Goal: Task Accomplishment & Management: Use online tool/utility

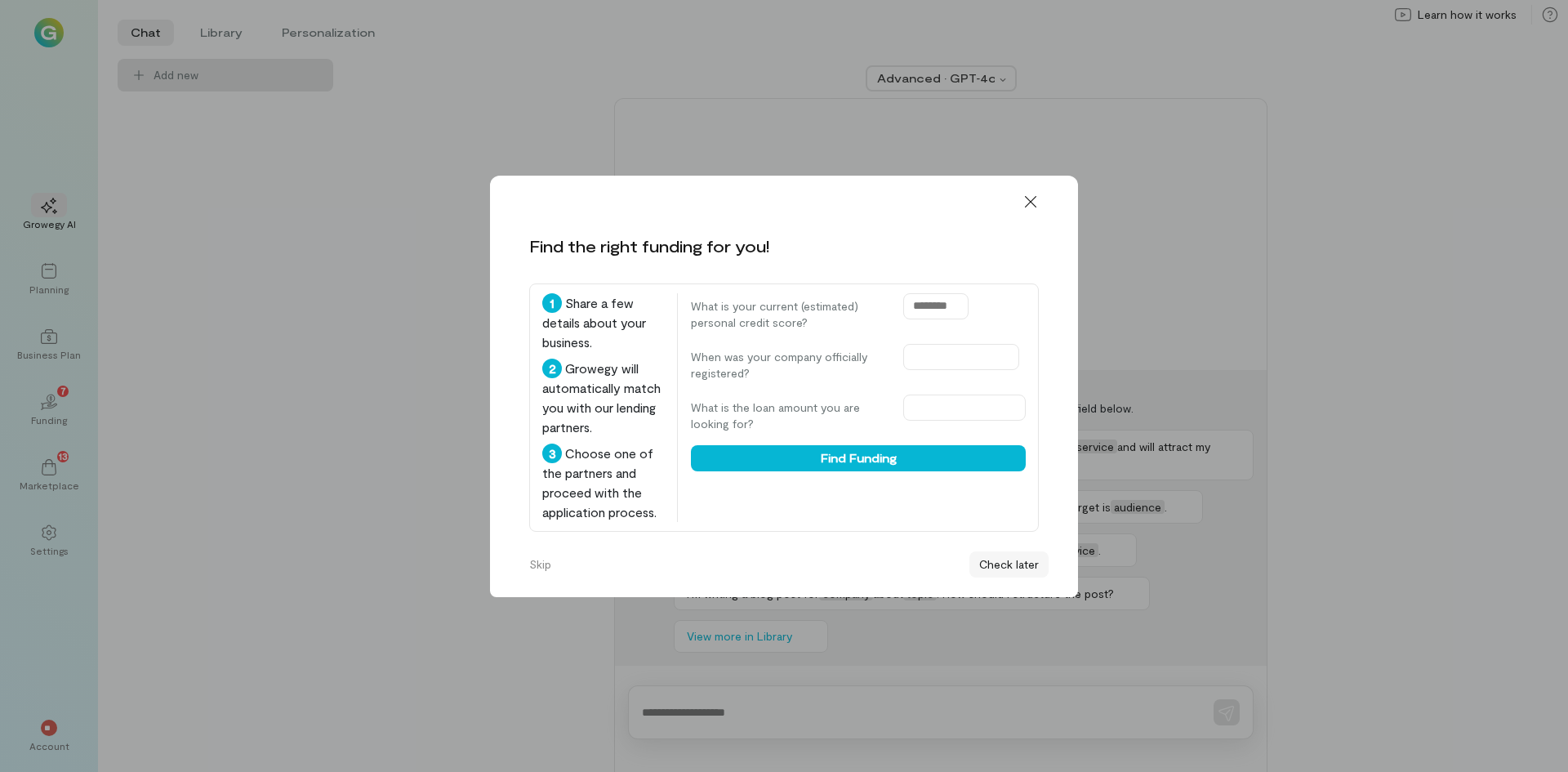
click at [1015, 568] on button "Check later" at bounding box center [1009, 564] width 79 height 26
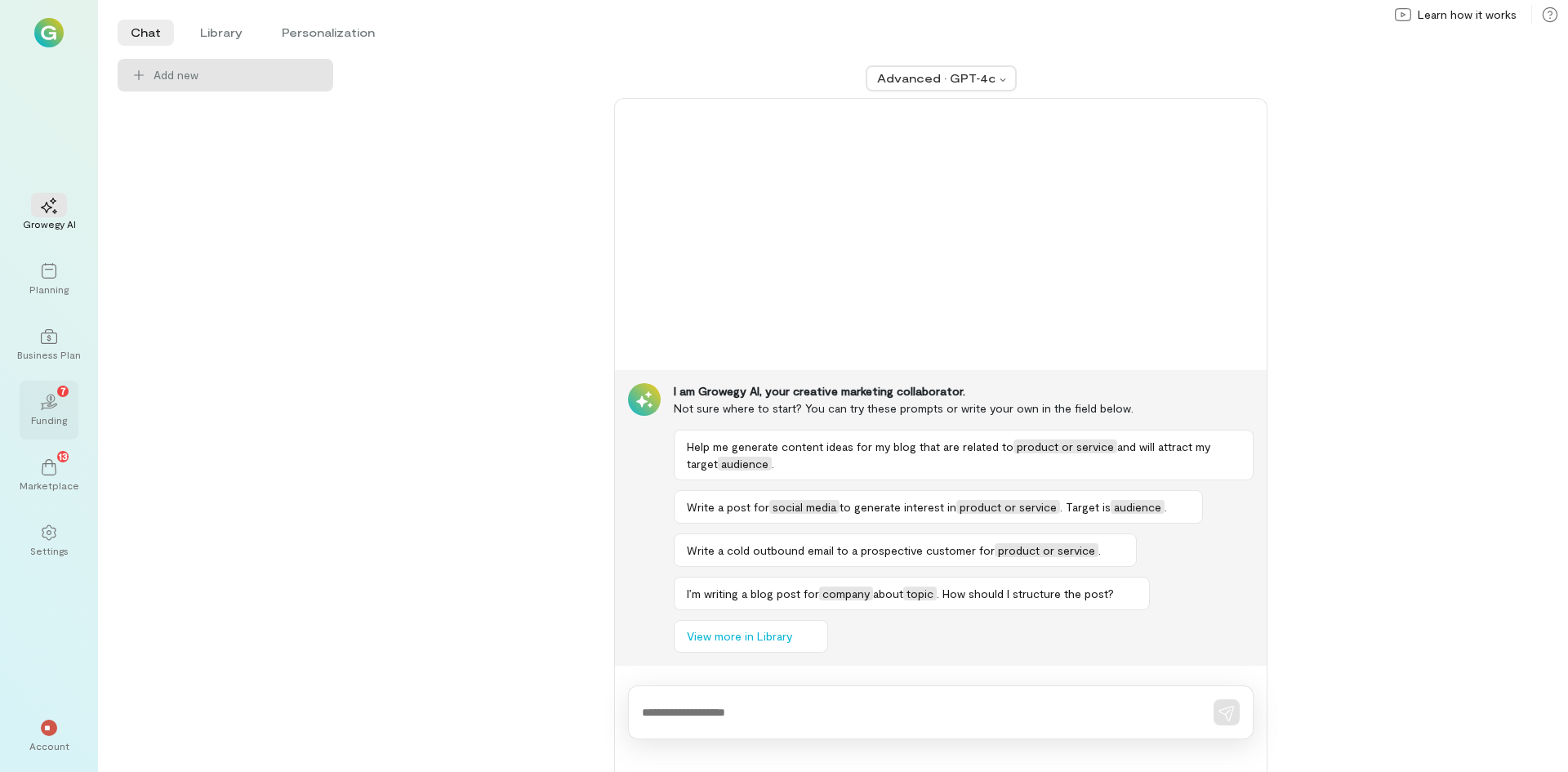
click at [43, 402] on icon "02" at bounding box center [49, 401] width 16 height 16
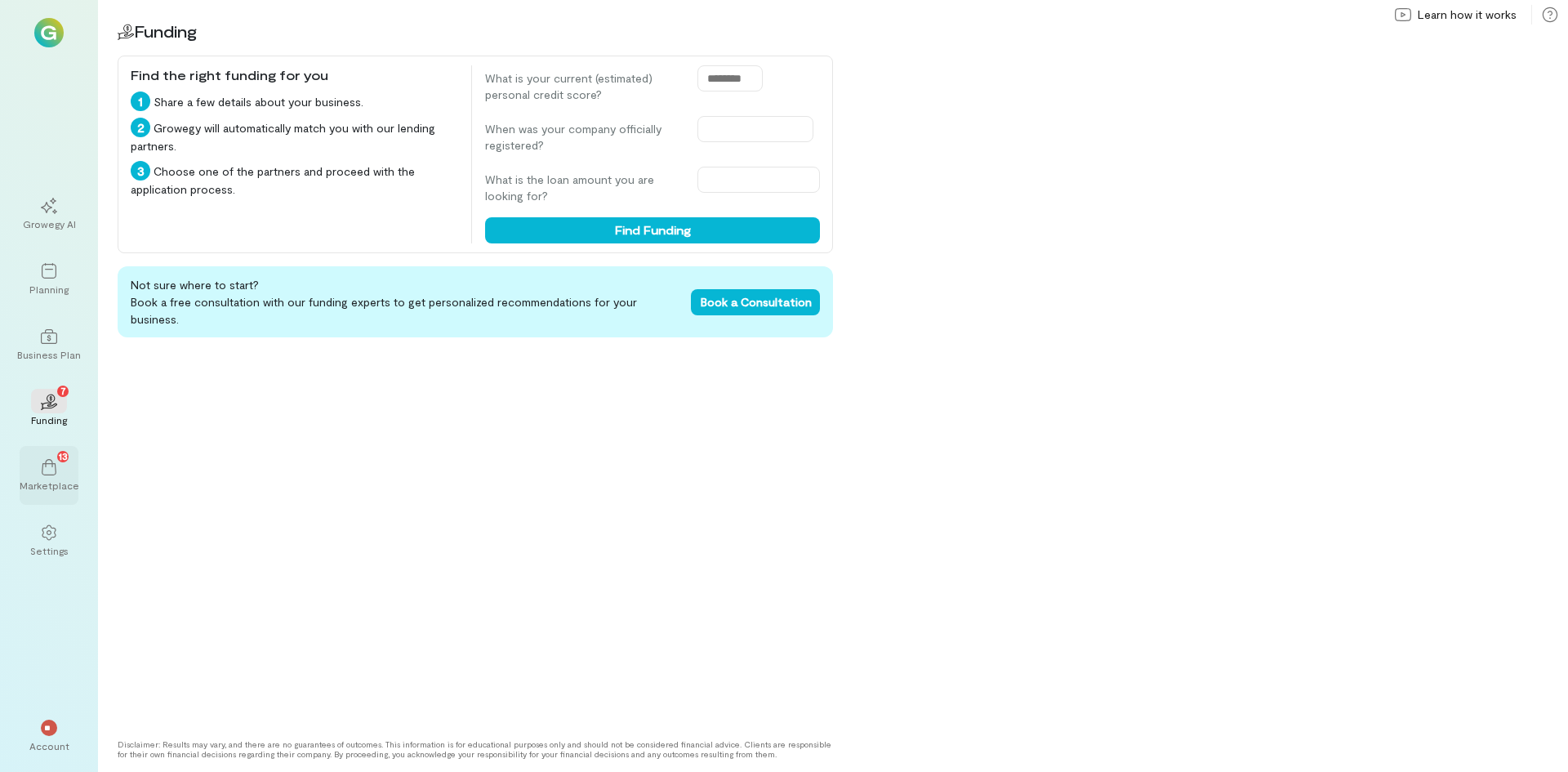
click at [55, 474] on icon at bounding box center [49, 467] width 14 height 16
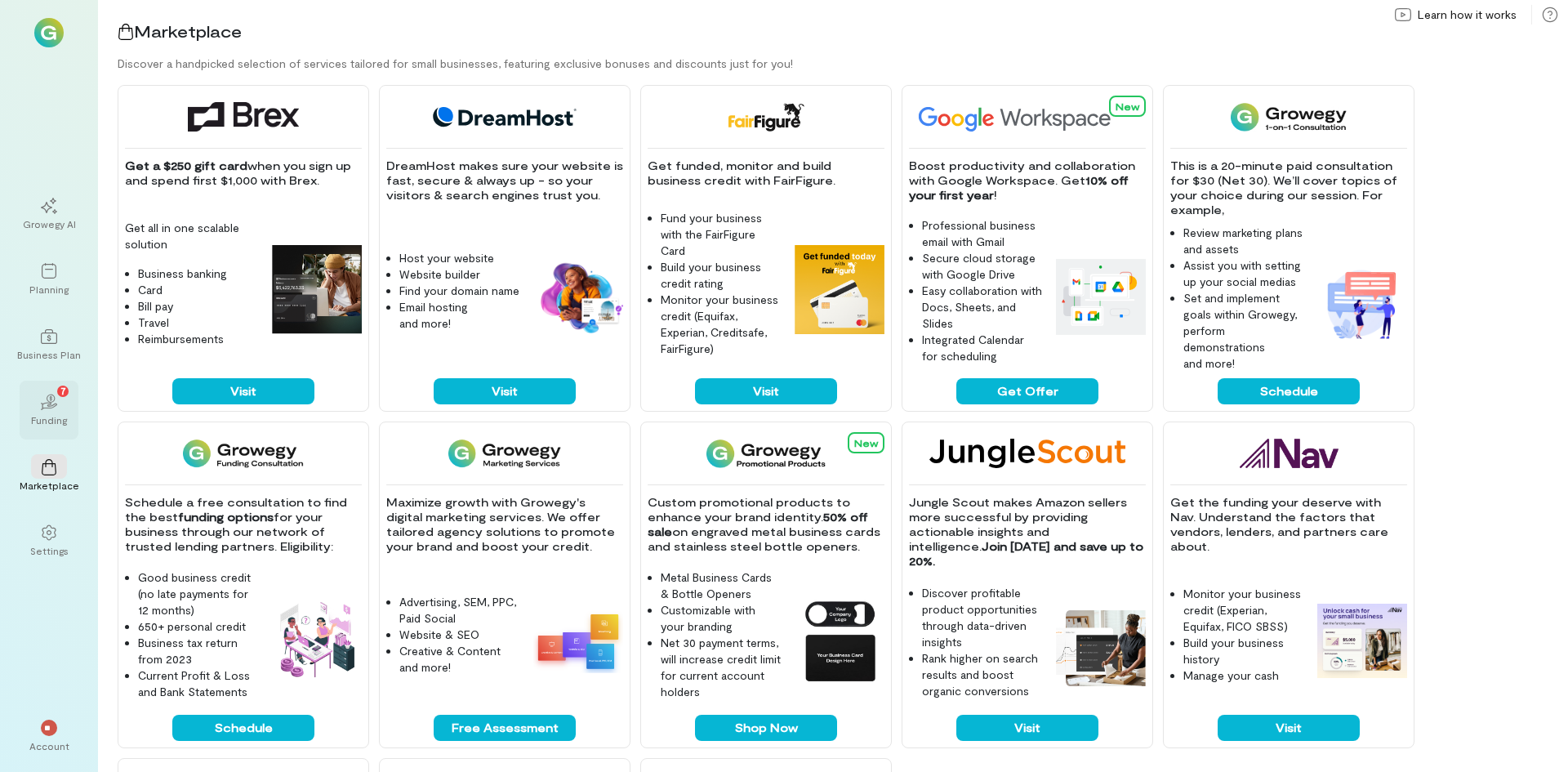
click at [33, 402] on div "02 7" at bounding box center [49, 400] width 36 height 24
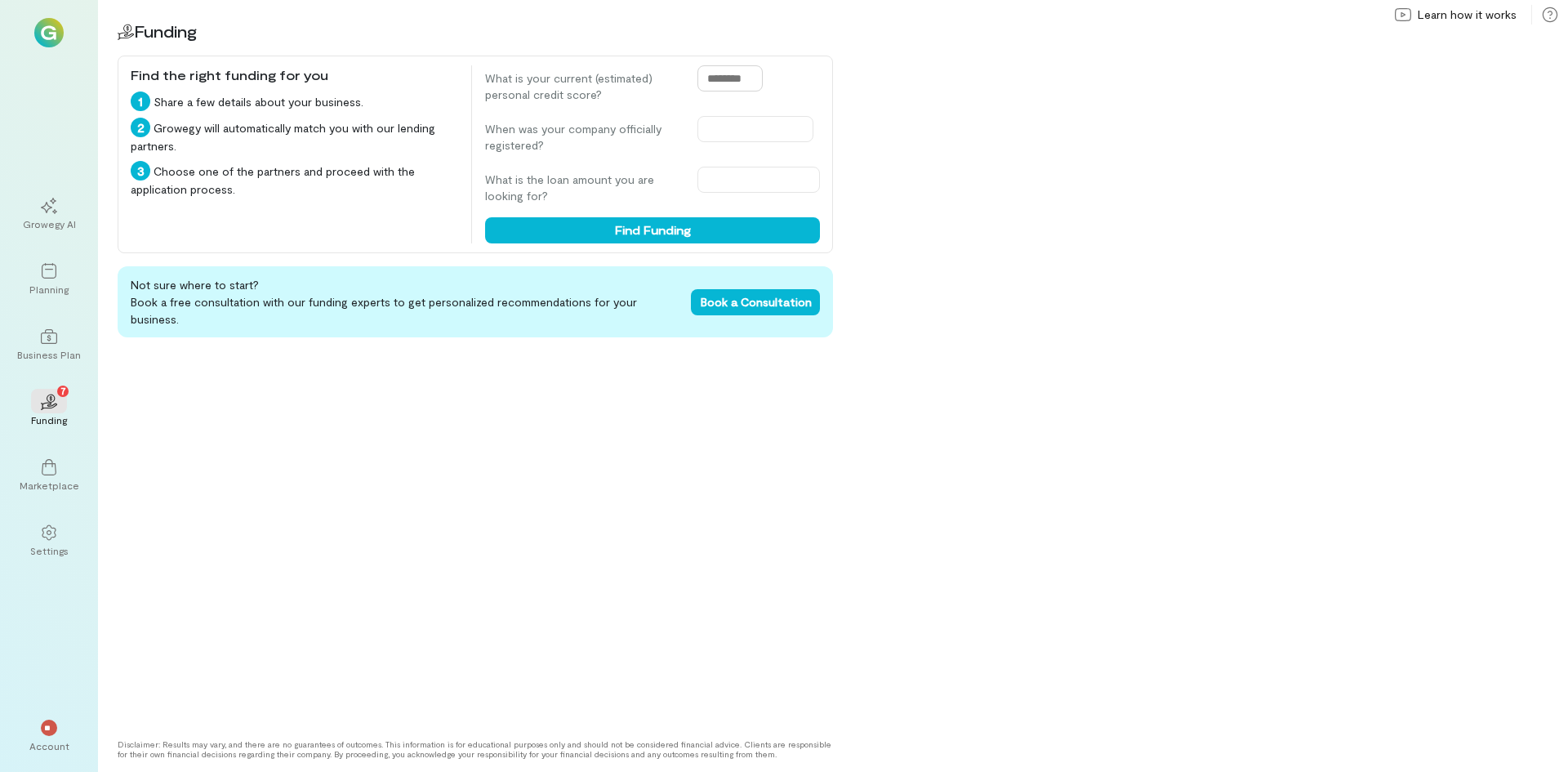
drag, startPoint x: 749, startPoint y: 77, endPoint x: 707, endPoint y: 80, distance: 42.1
click at [700, 80] on input "text" at bounding box center [731, 78] width 66 height 26
click at [749, 79] on input "text" at bounding box center [731, 78] width 66 height 26
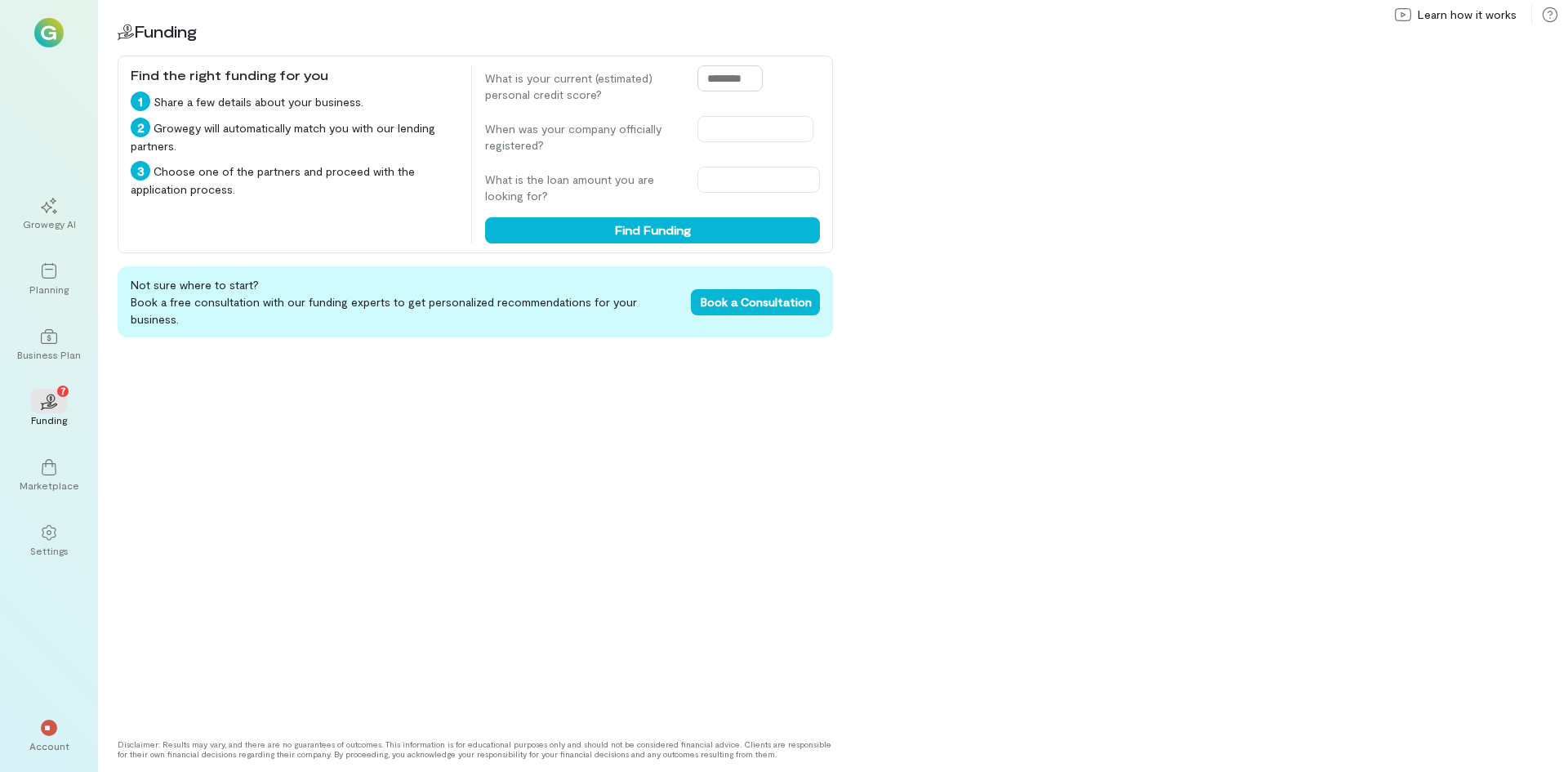
click at [749, 79] on input "text" at bounding box center [731, 78] width 66 height 26
type input "***"
click at [732, 128] on input "text" at bounding box center [756, 129] width 116 height 26
click at [712, 165] on span "Previous Year" at bounding box center [712, 165] width 0 height 16
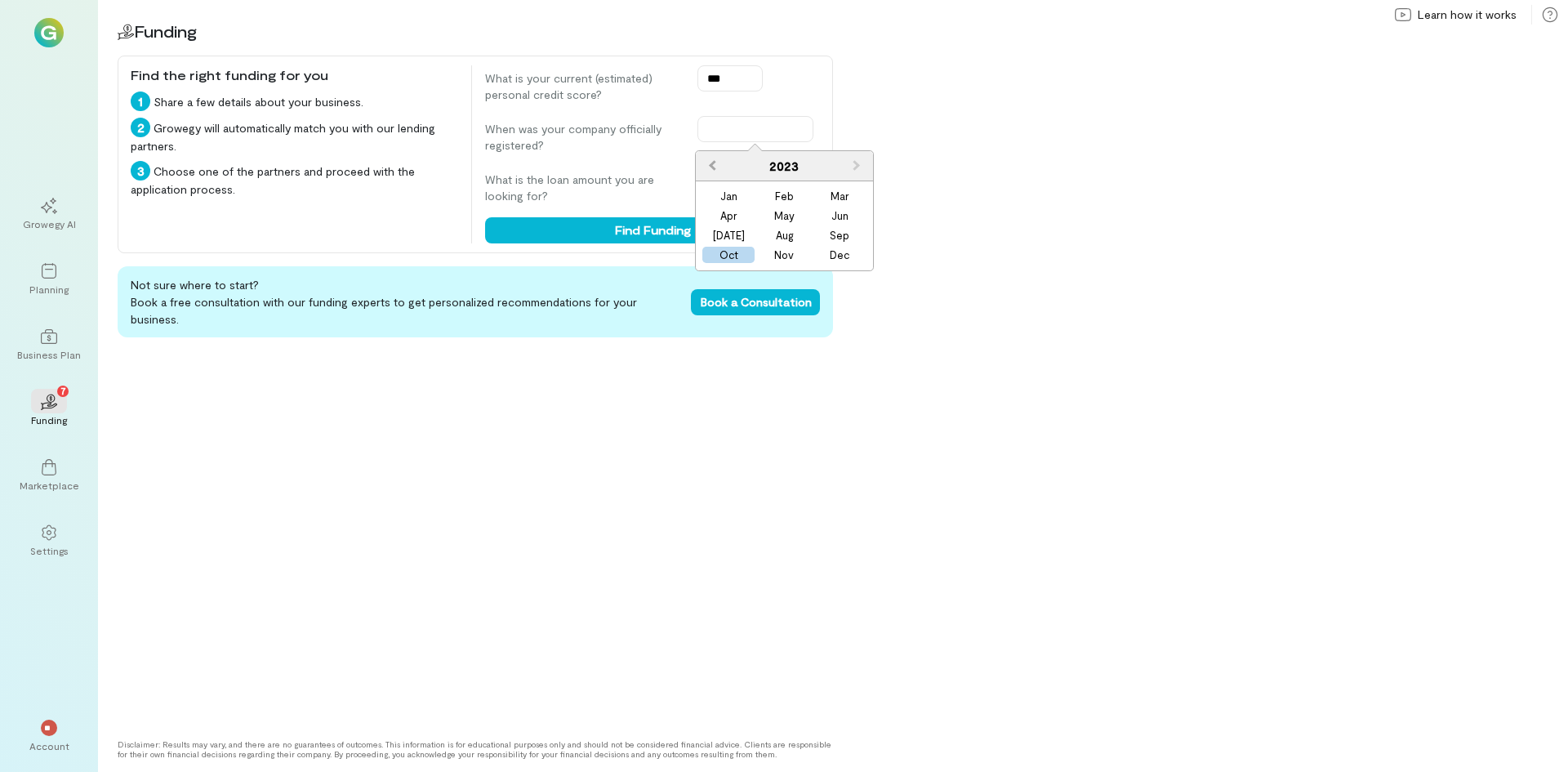
click at [712, 165] on span "Previous Year" at bounding box center [712, 165] width 0 height 16
click at [829, 237] on div "Sep" at bounding box center [840, 235] width 52 height 16
type input "**********"
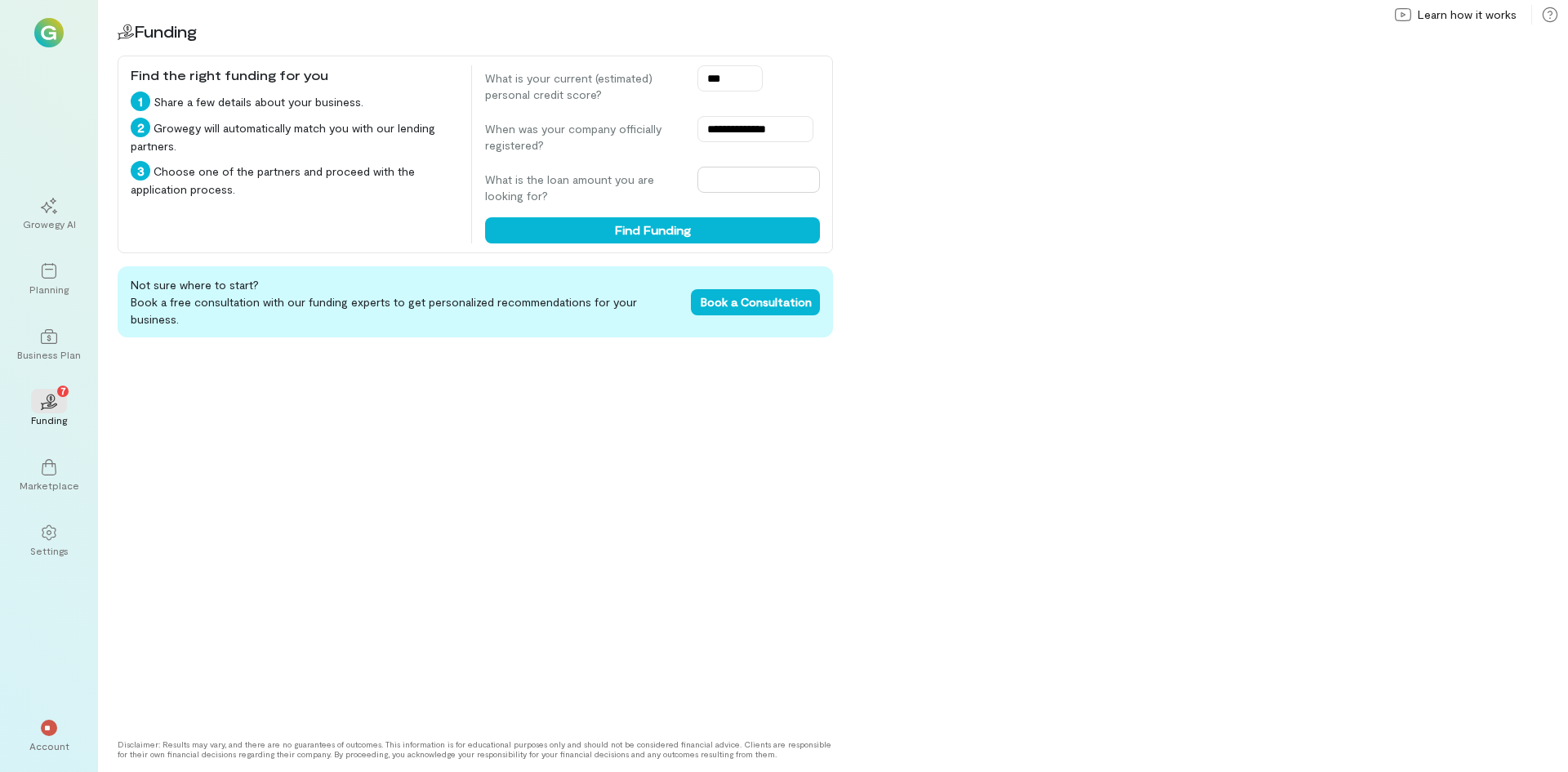
click at [729, 185] on input "text" at bounding box center [759, 179] width 123 height 26
type input "******"
click at [698, 222] on button "Find Funding" at bounding box center [652, 230] width 335 height 26
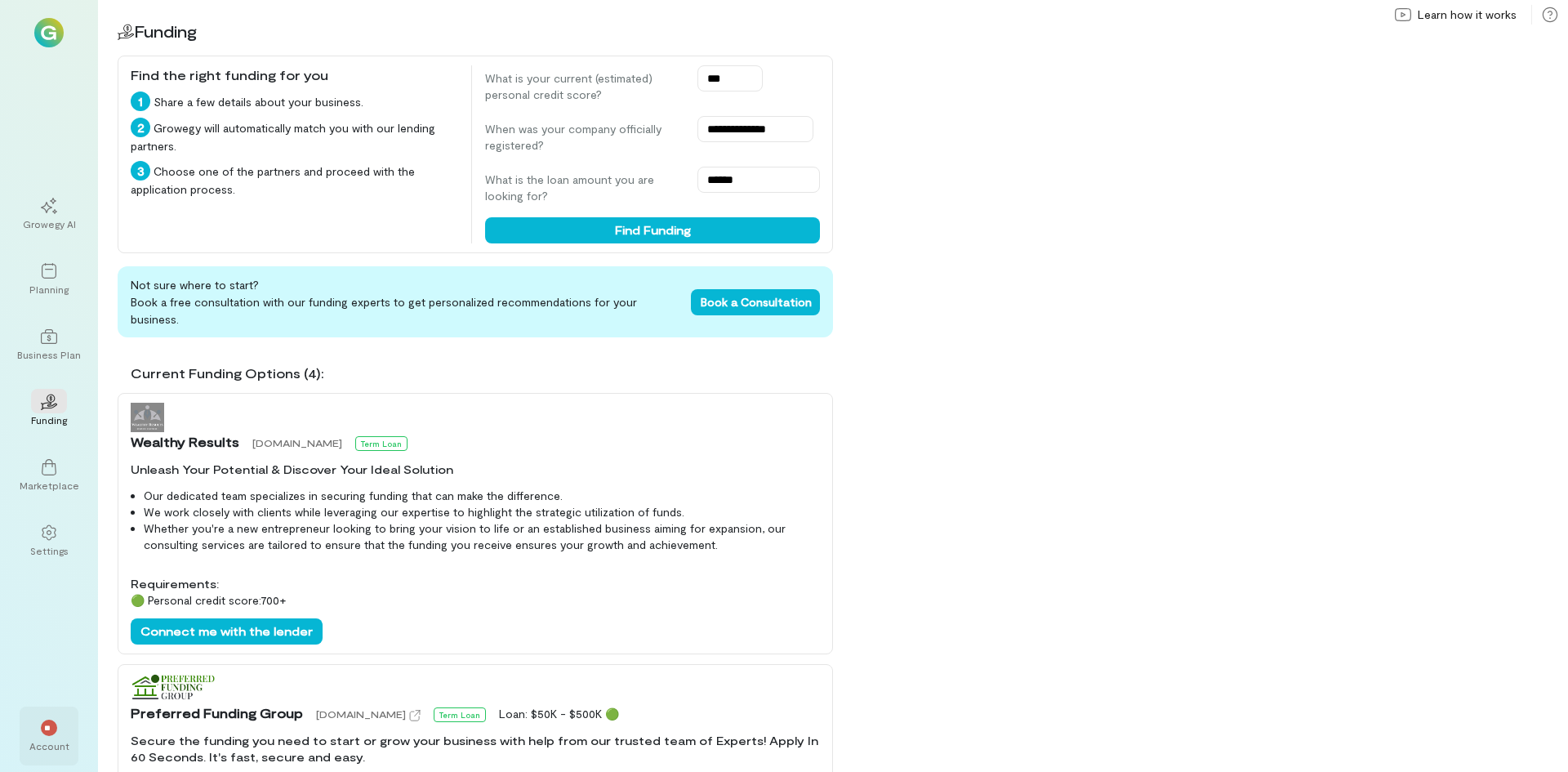
click at [52, 742] on div "Account" at bounding box center [50, 746] width 40 height 13
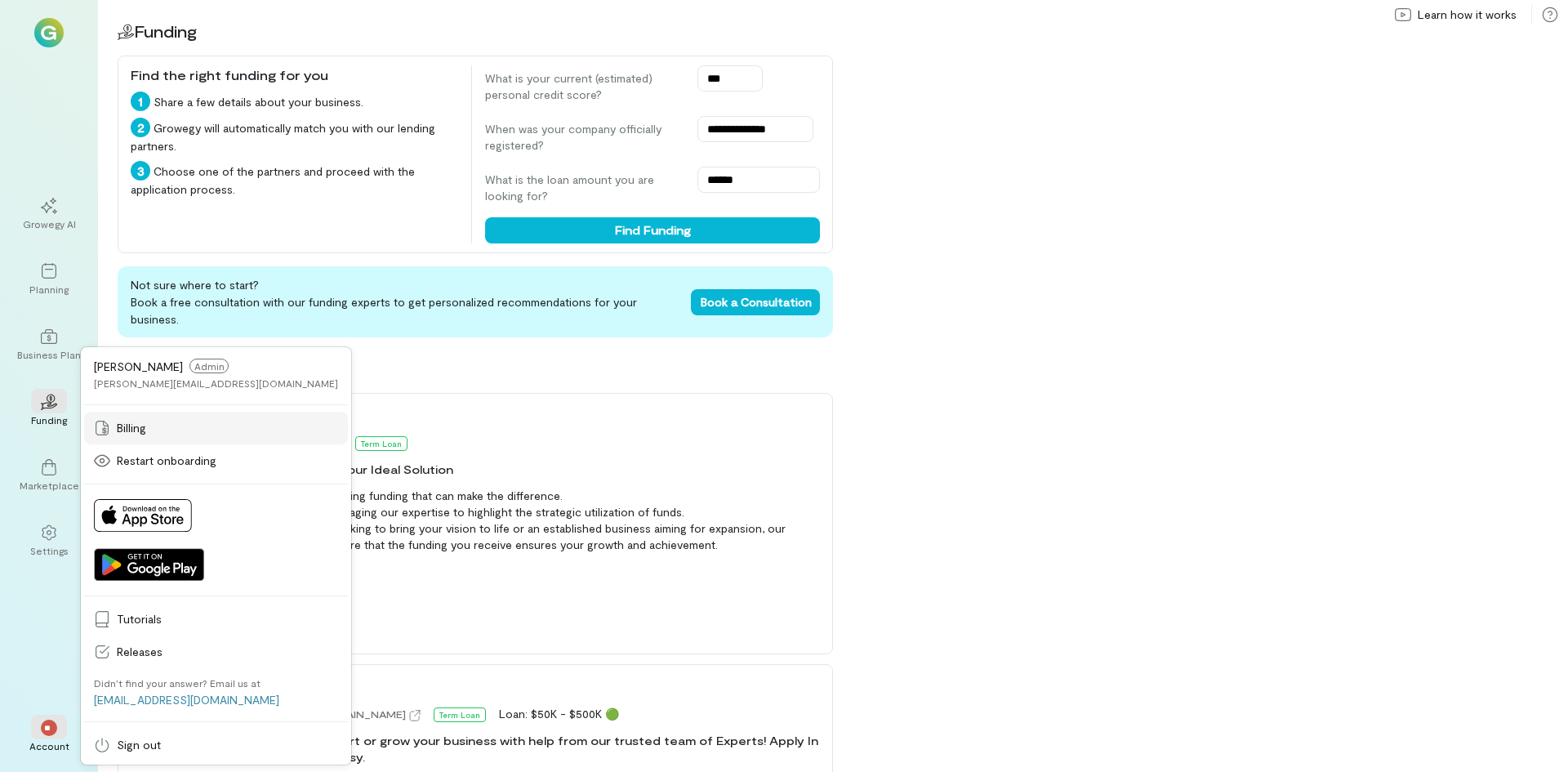
click at [129, 429] on span "Billing" at bounding box center [227, 427] width 221 height 16
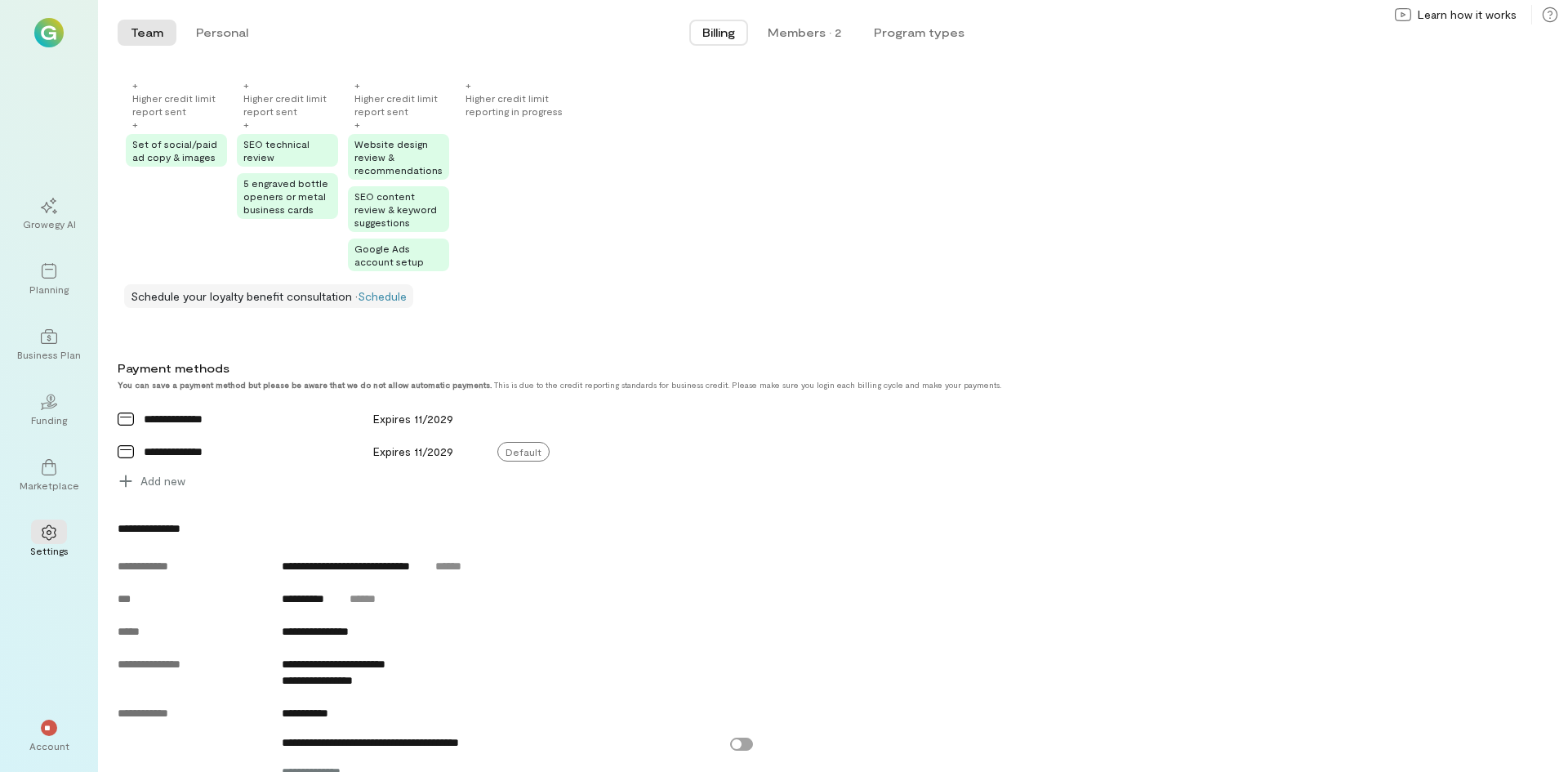
scroll to position [409, 0]
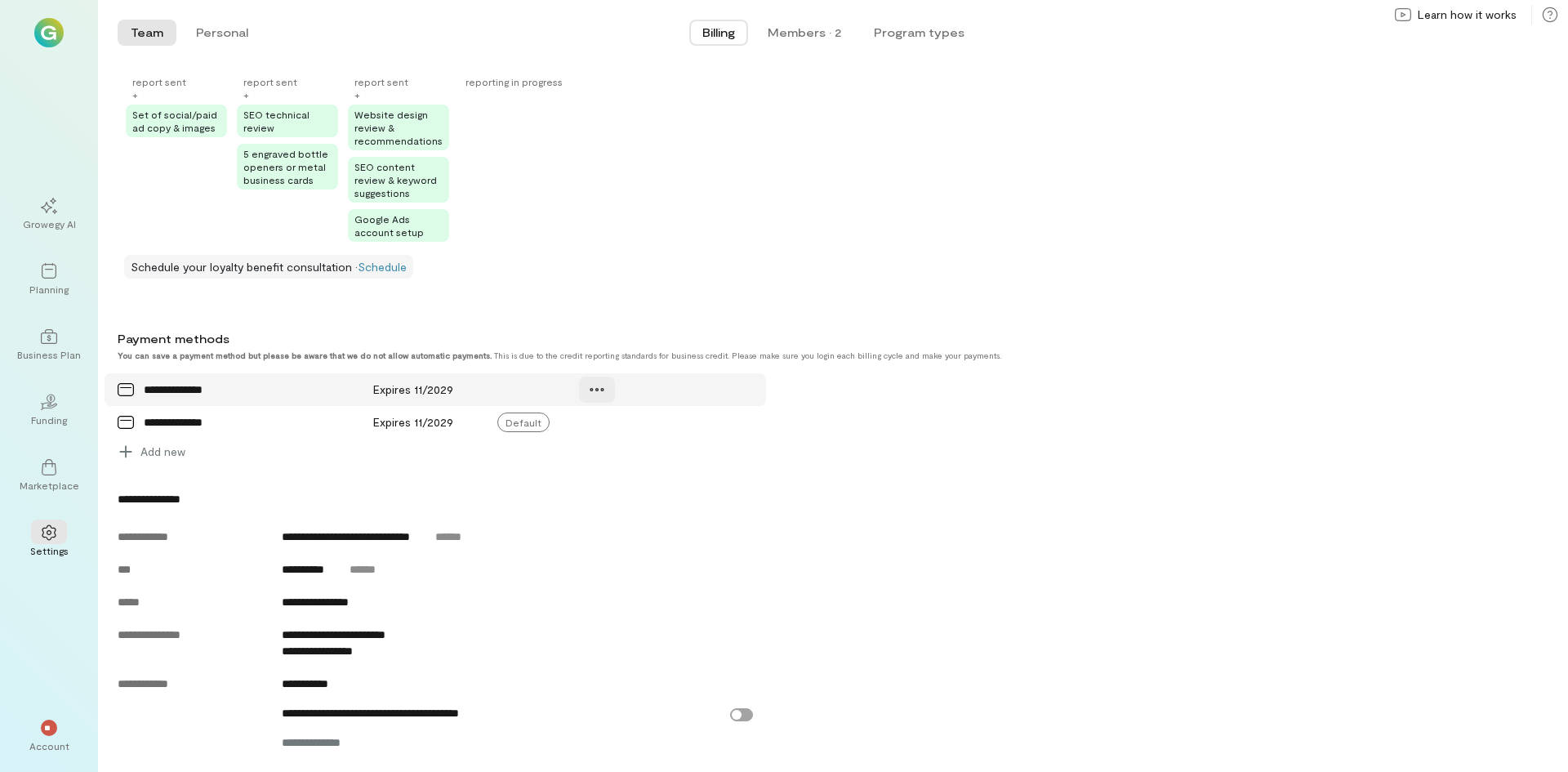
click at [594, 389] on icon at bounding box center [596, 389] width 16 height 16
click at [903, 454] on div "**********" at bounding box center [770, 397] width 1305 height 134
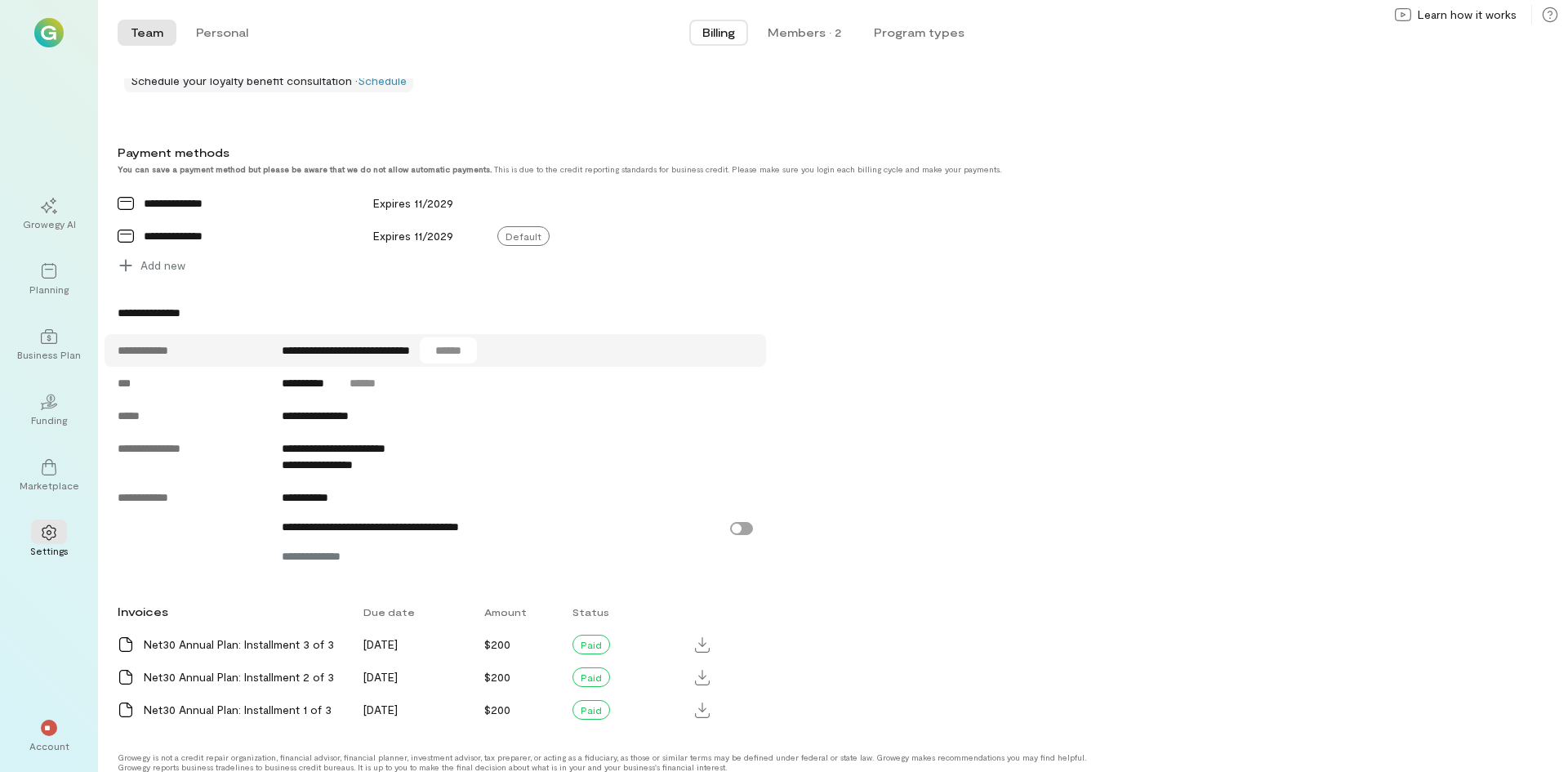
scroll to position [608, 0]
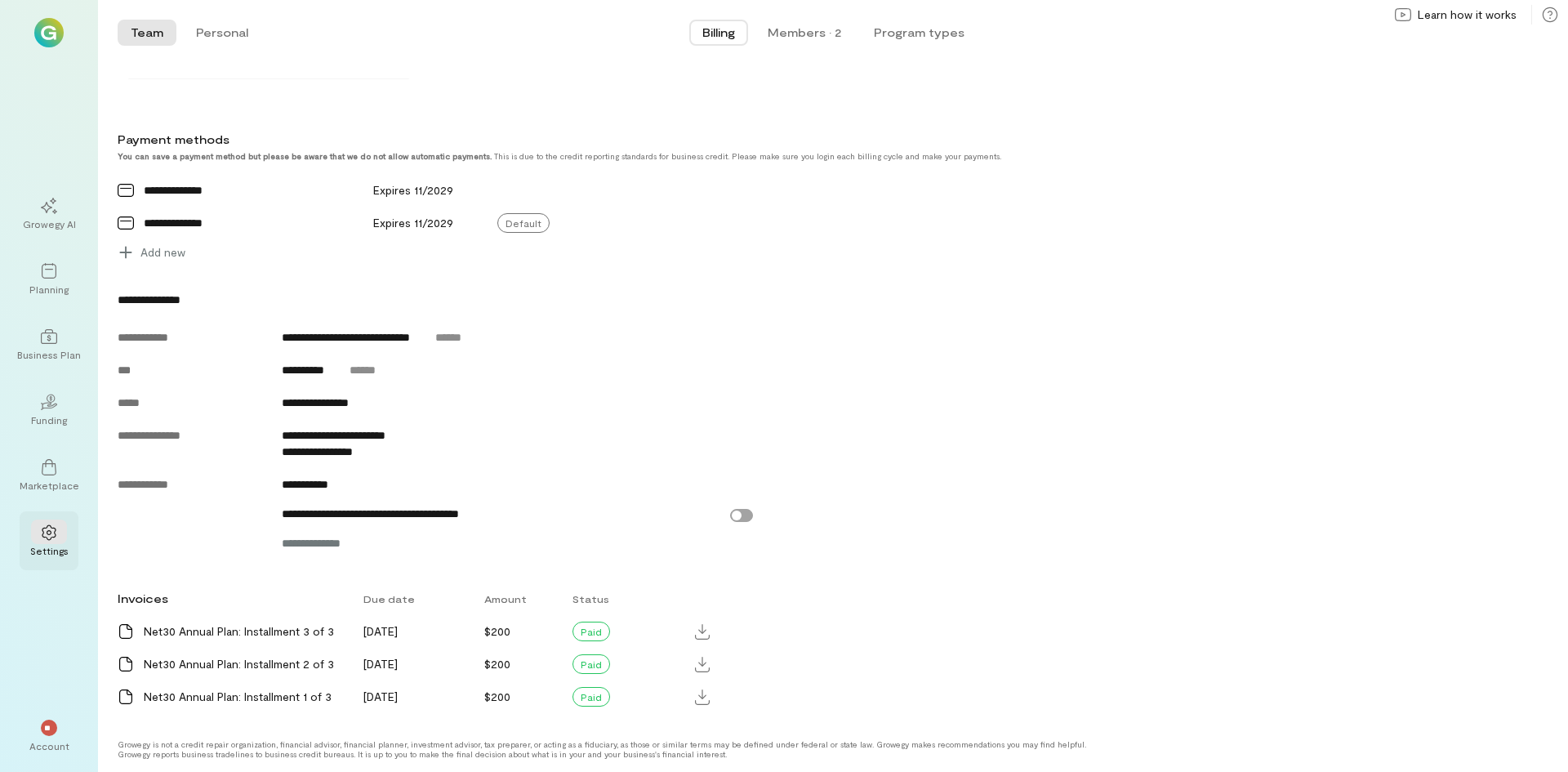
click at [53, 531] on icon at bounding box center [49, 532] width 16 height 16
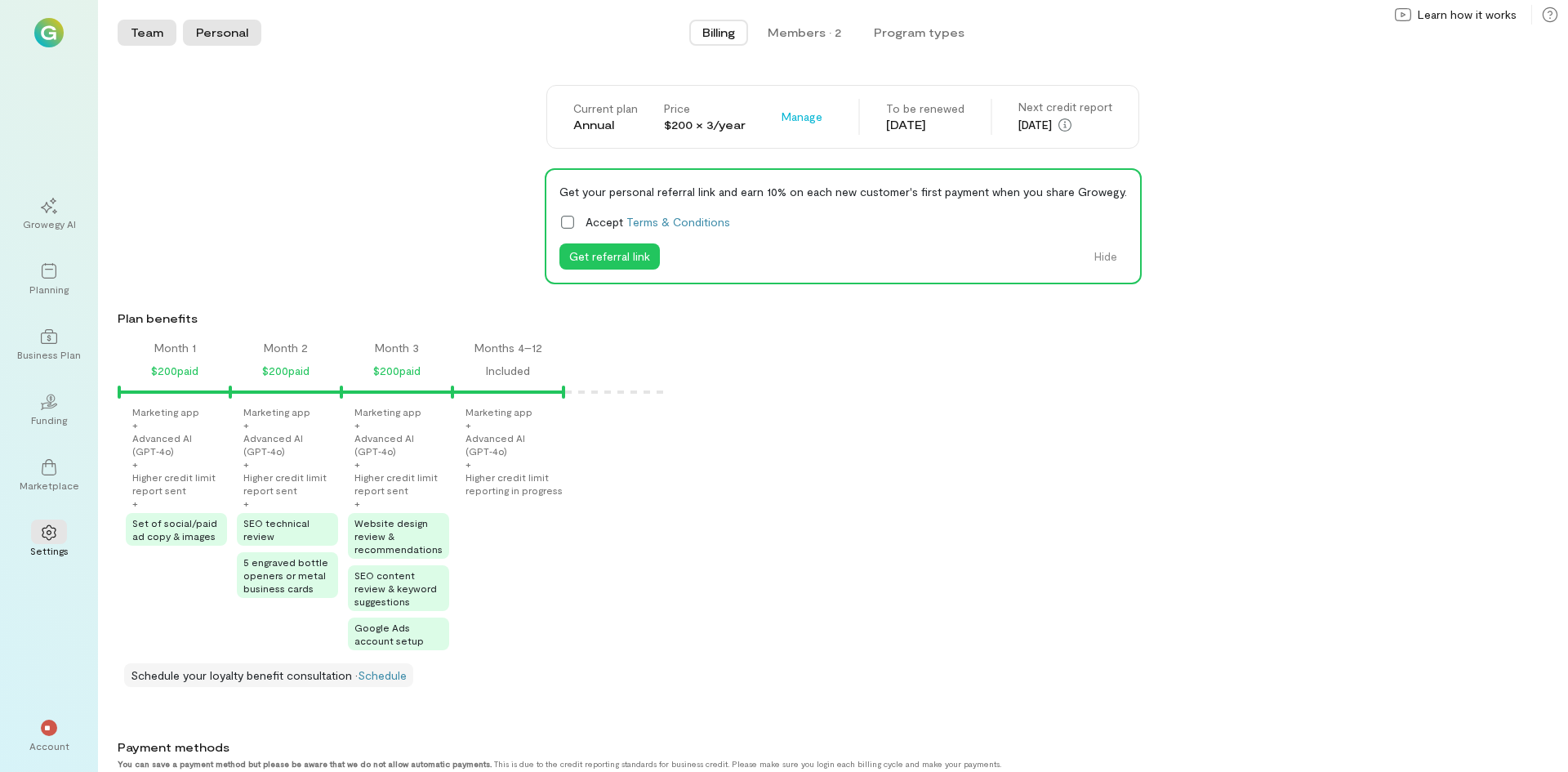
click at [232, 42] on button "Personal" at bounding box center [222, 32] width 78 height 26
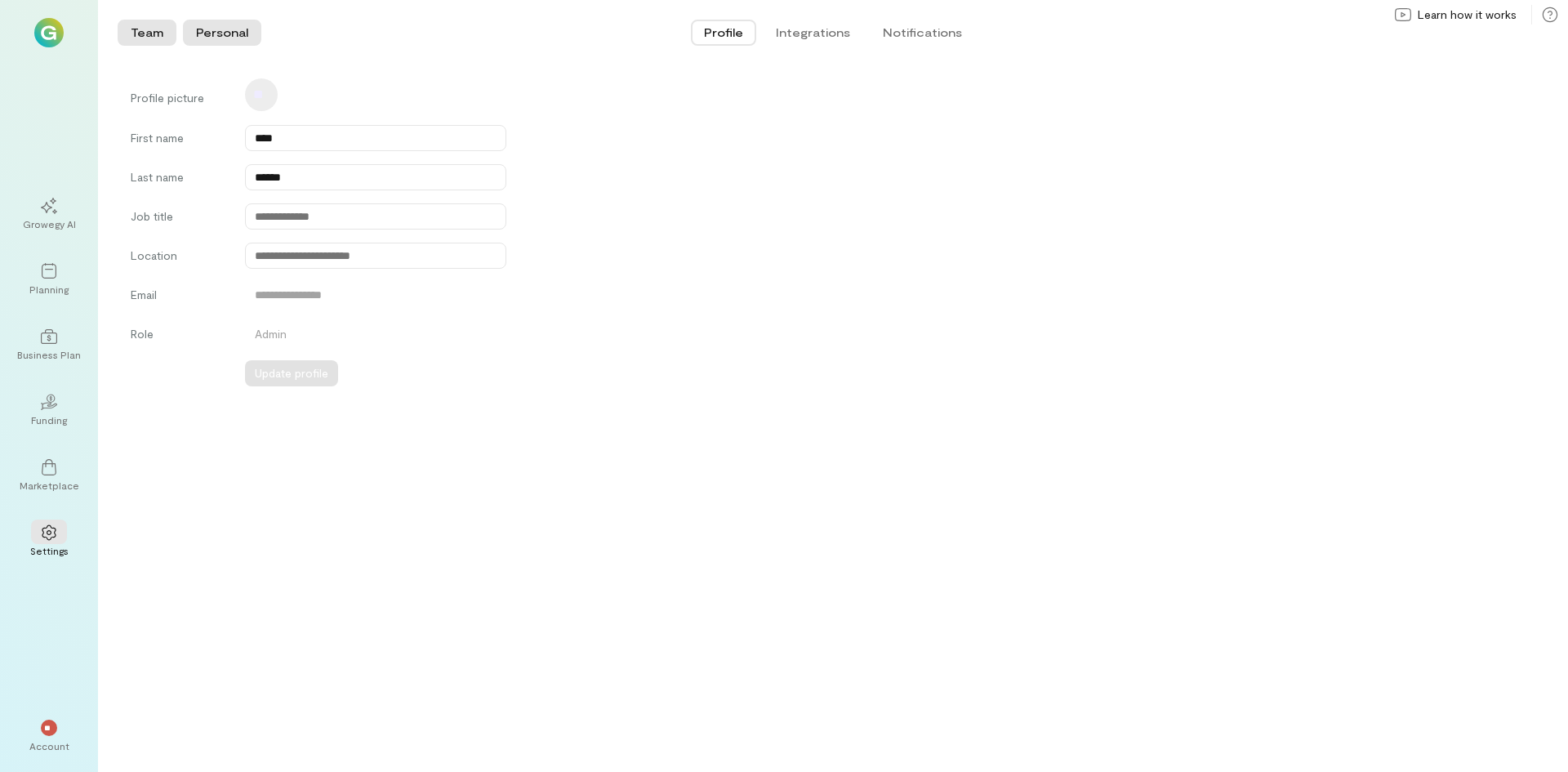
click at [151, 32] on button "Team" at bounding box center [147, 32] width 59 height 26
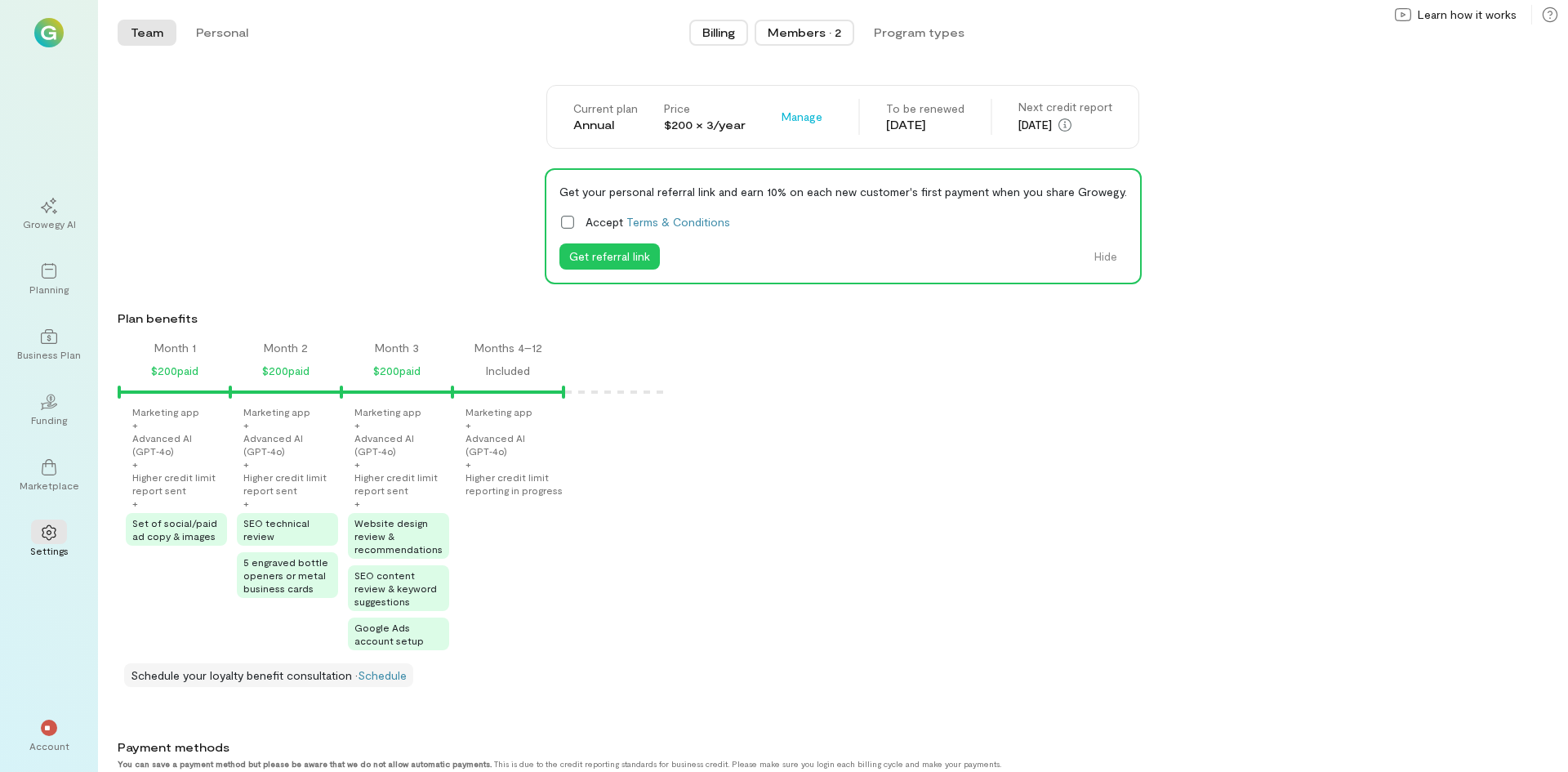
click at [771, 29] on div "Members · 2" at bounding box center [804, 32] width 73 height 16
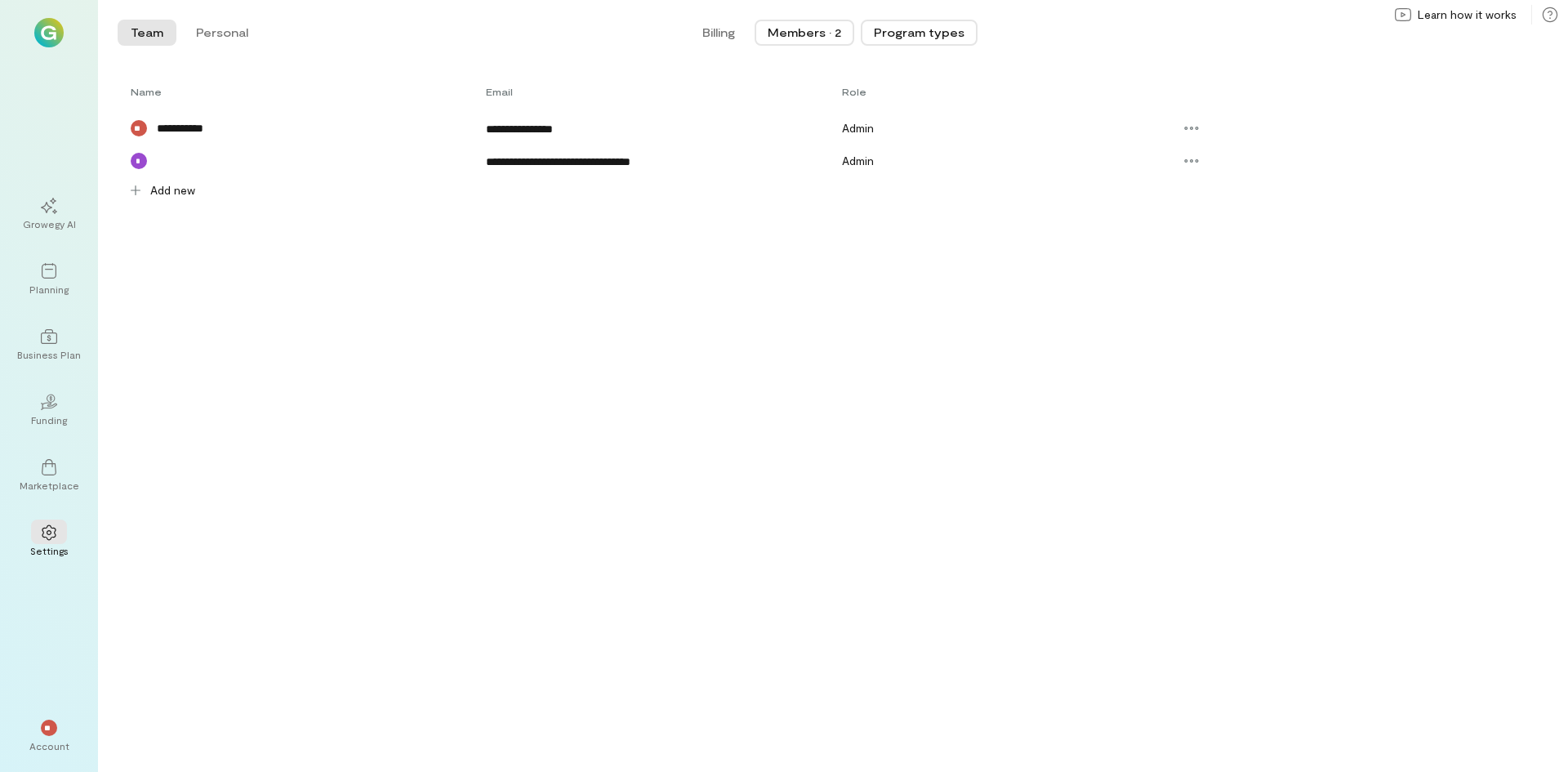
click at [914, 34] on button "Program types" at bounding box center [919, 32] width 117 height 26
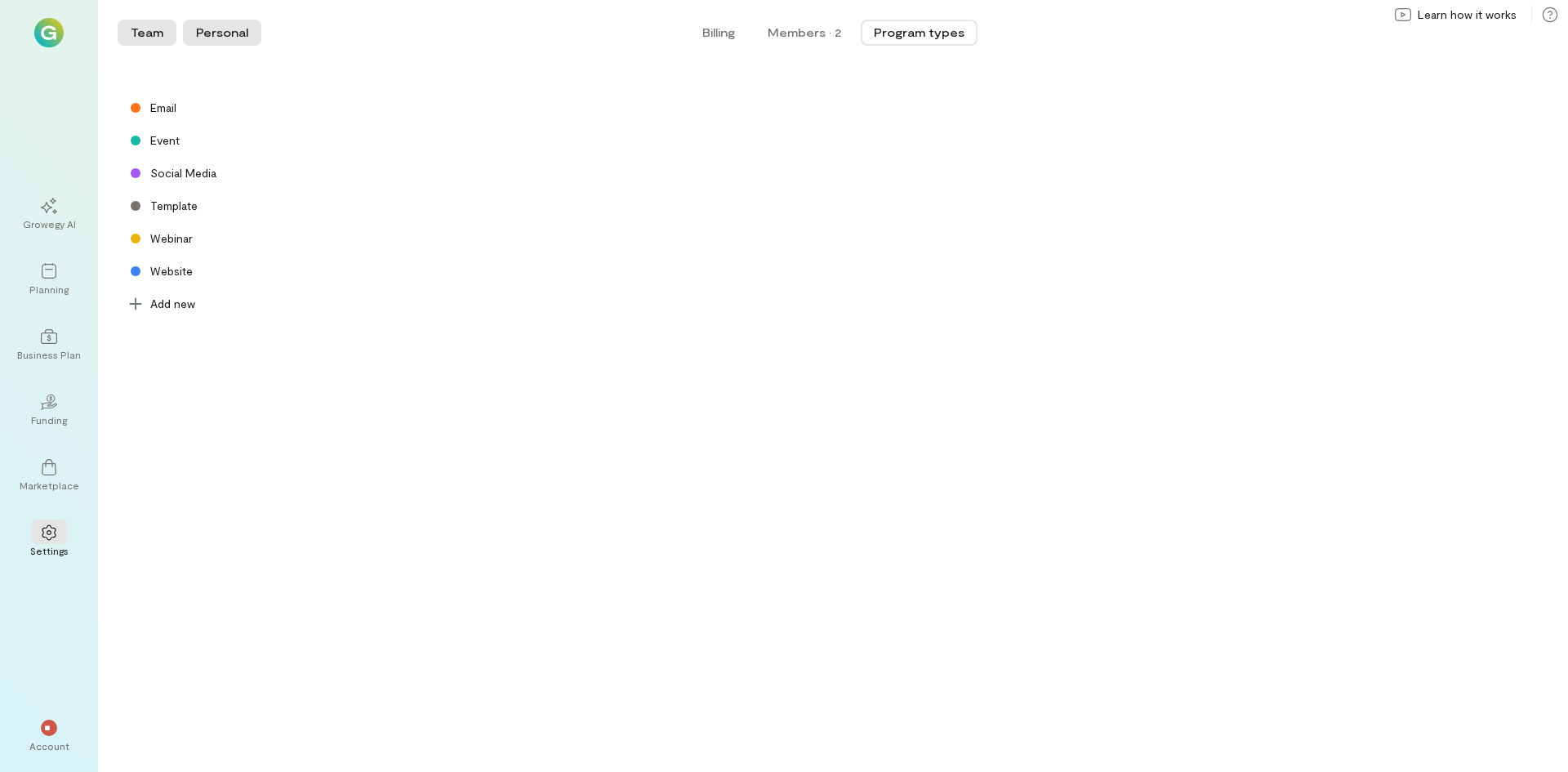
click at [200, 23] on button "Personal" at bounding box center [222, 32] width 78 height 26
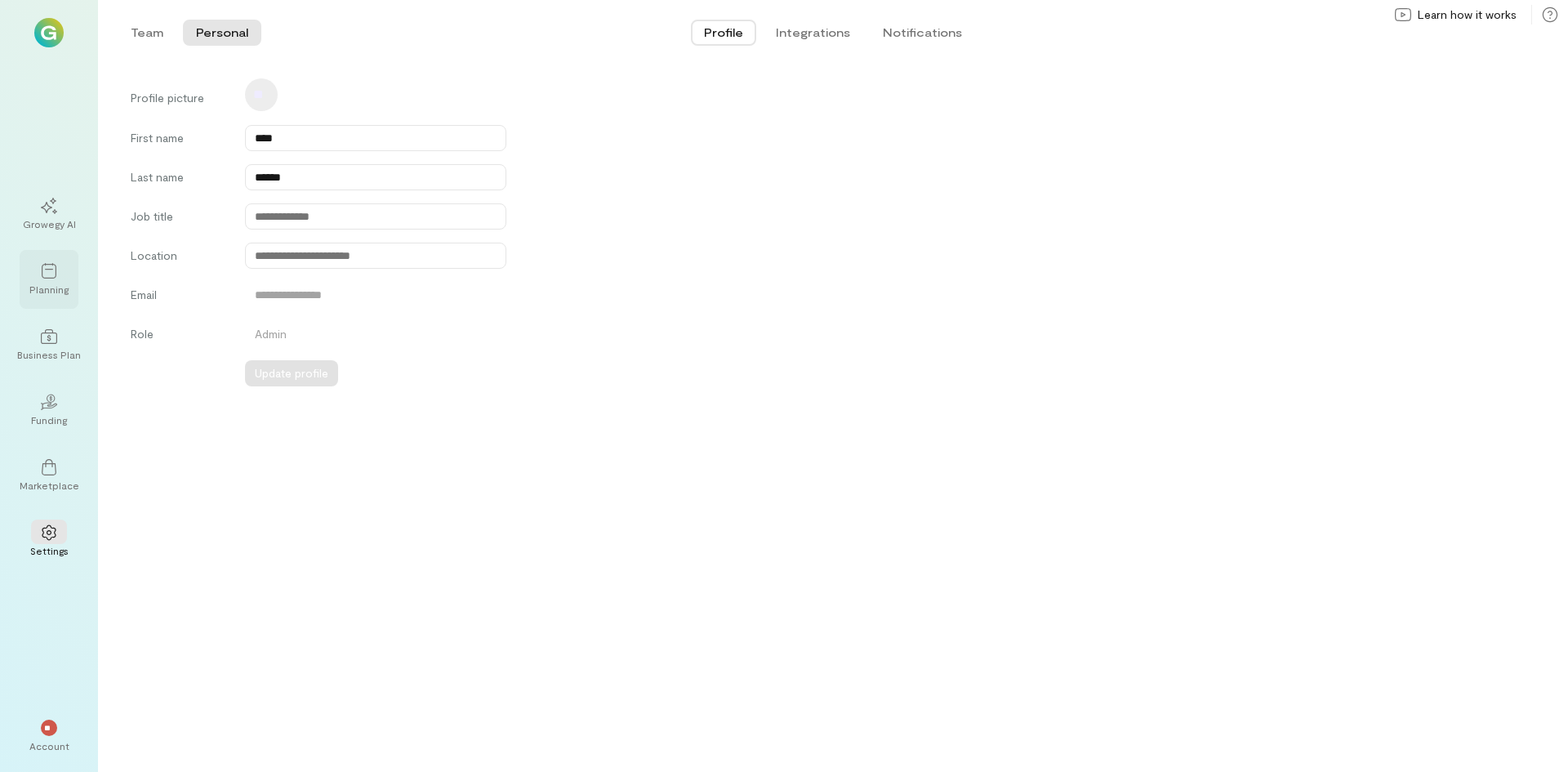
click at [52, 299] on div "Planning" at bounding box center [49, 279] width 59 height 59
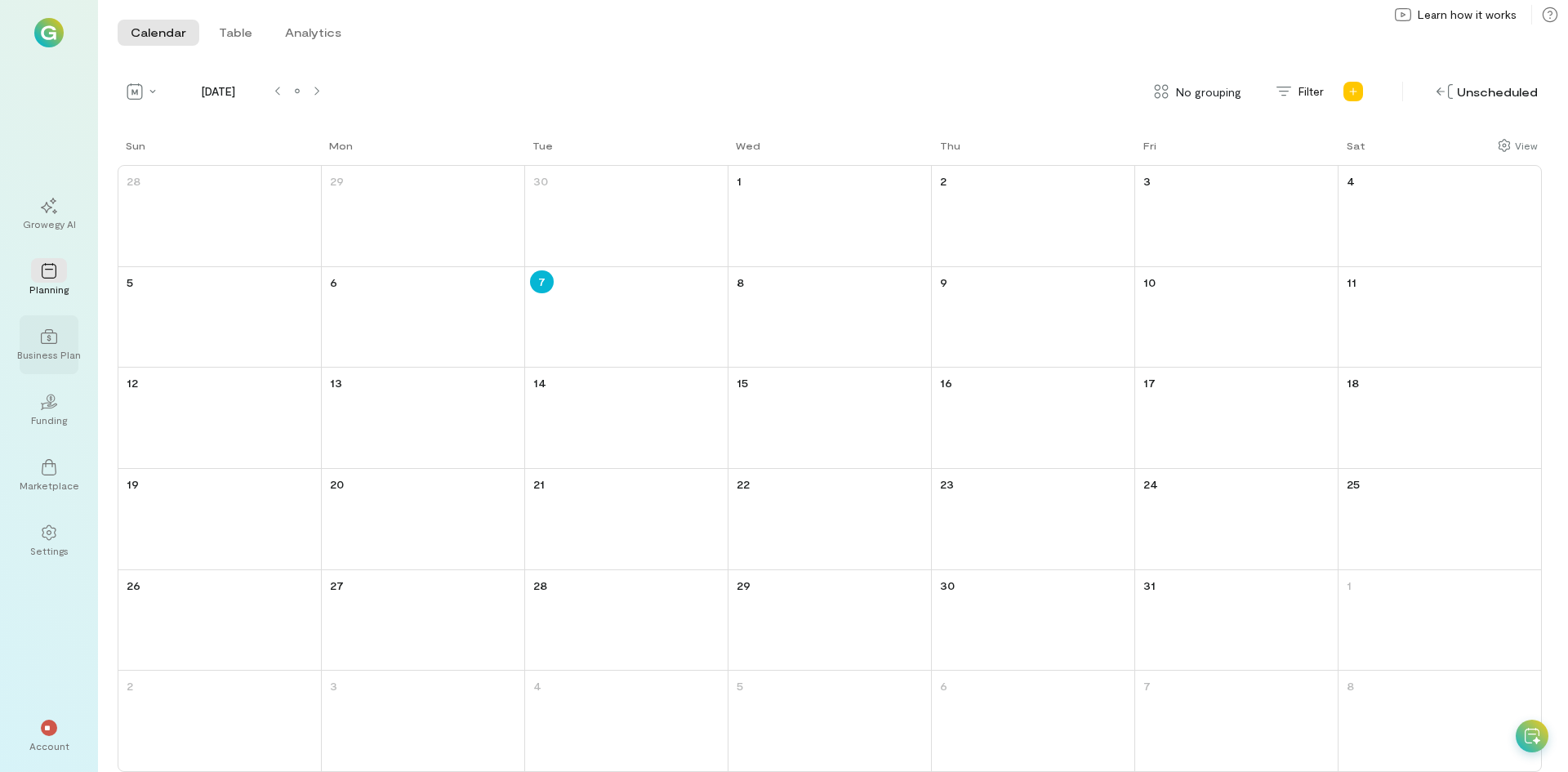
click at [58, 356] on div "Business Plan" at bounding box center [49, 355] width 64 height 13
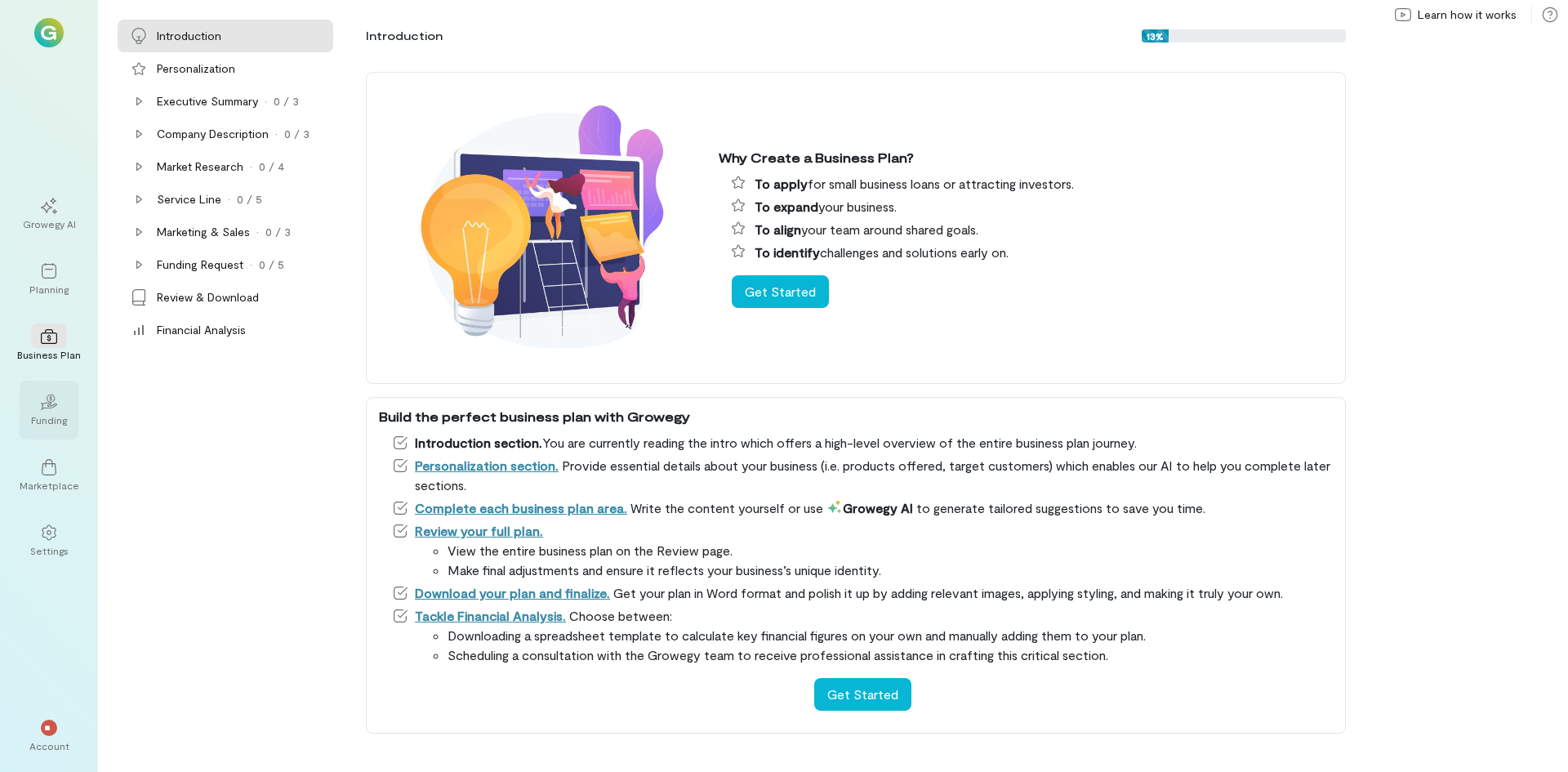
click at [63, 414] on div "Funding" at bounding box center [49, 420] width 36 height 13
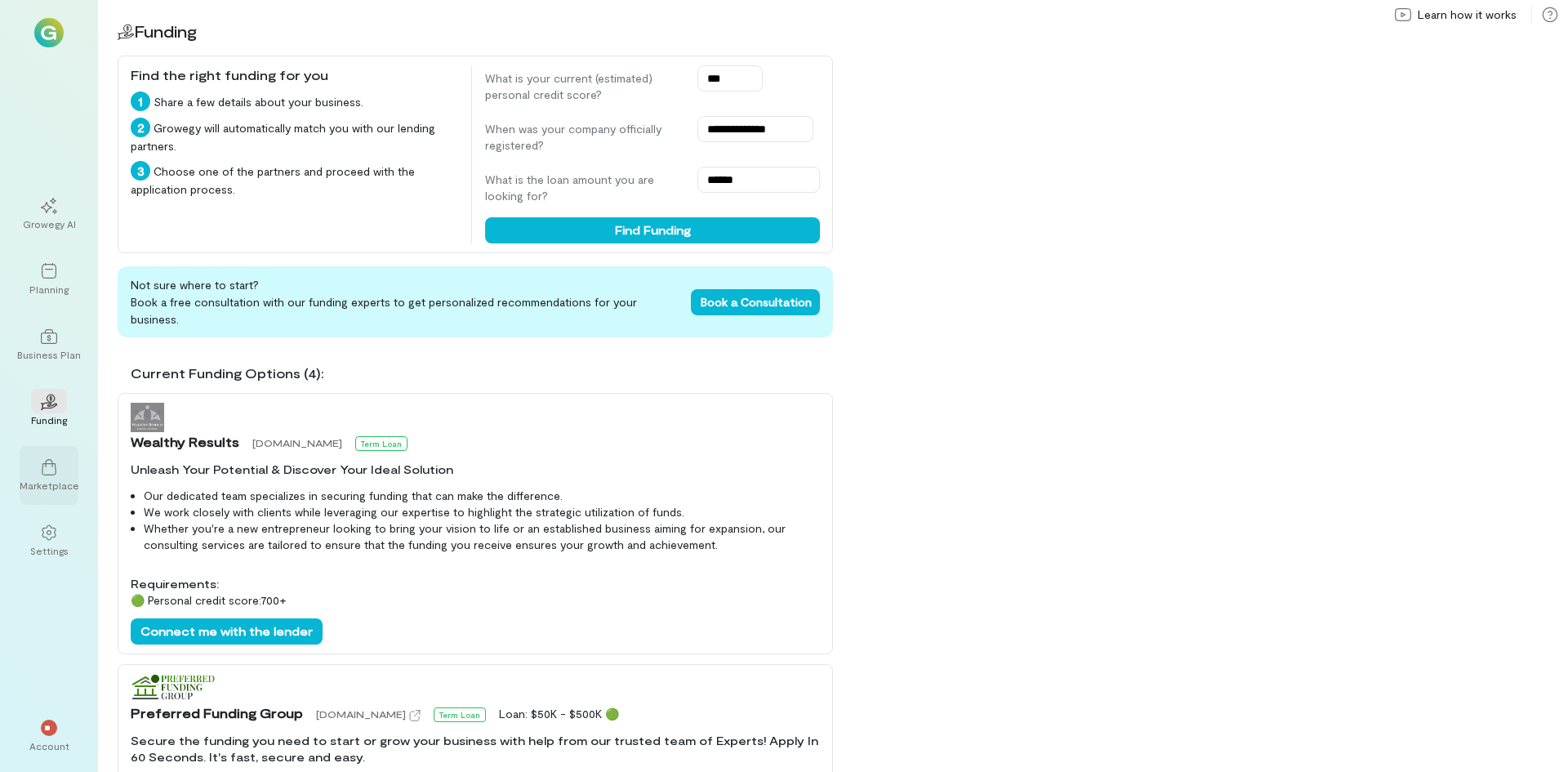
click at [39, 465] on div at bounding box center [49, 466] width 36 height 24
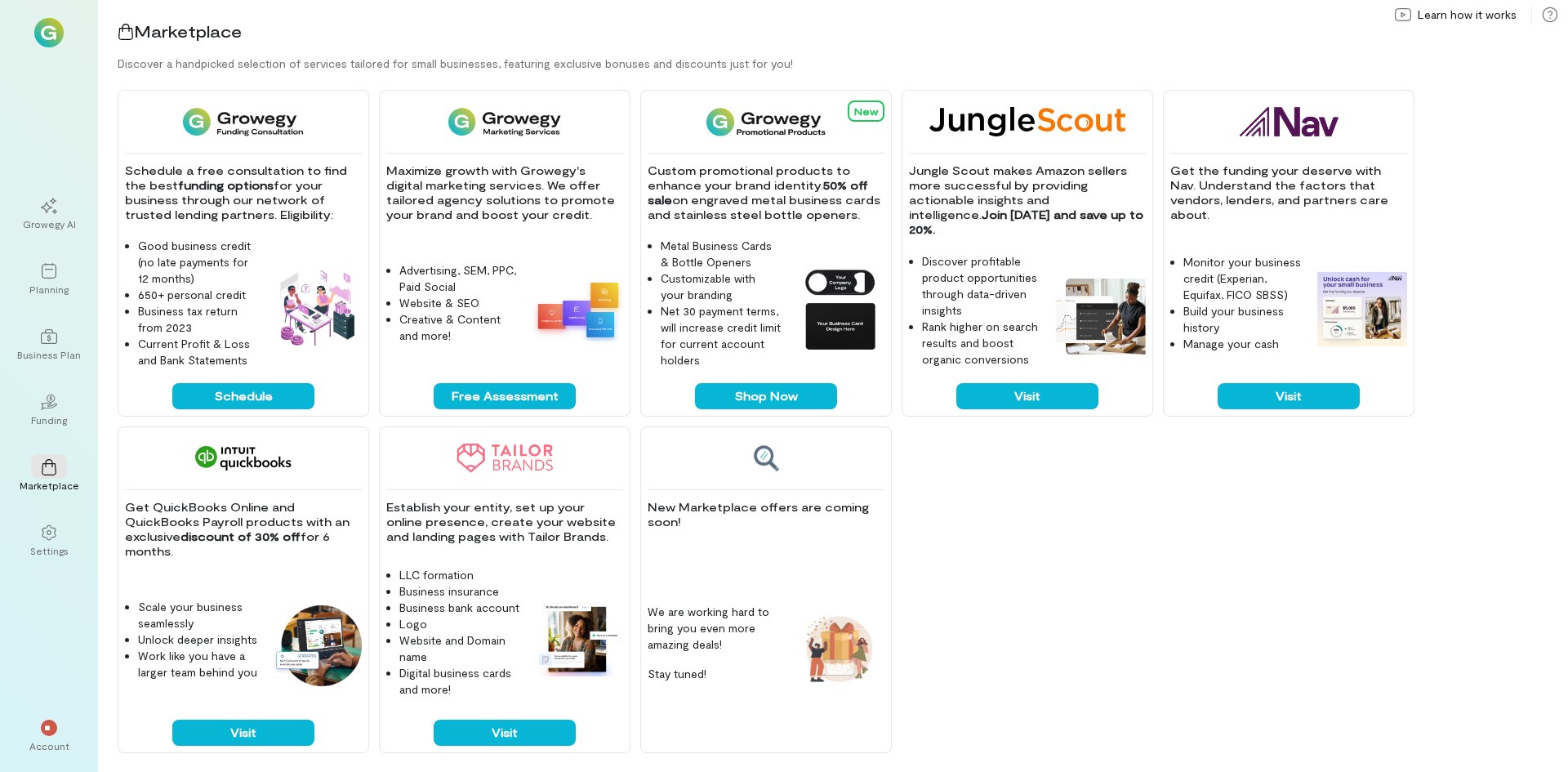
scroll to position [332, 0]
click at [46, 537] on icon at bounding box center [49, 532] width 14 height 15
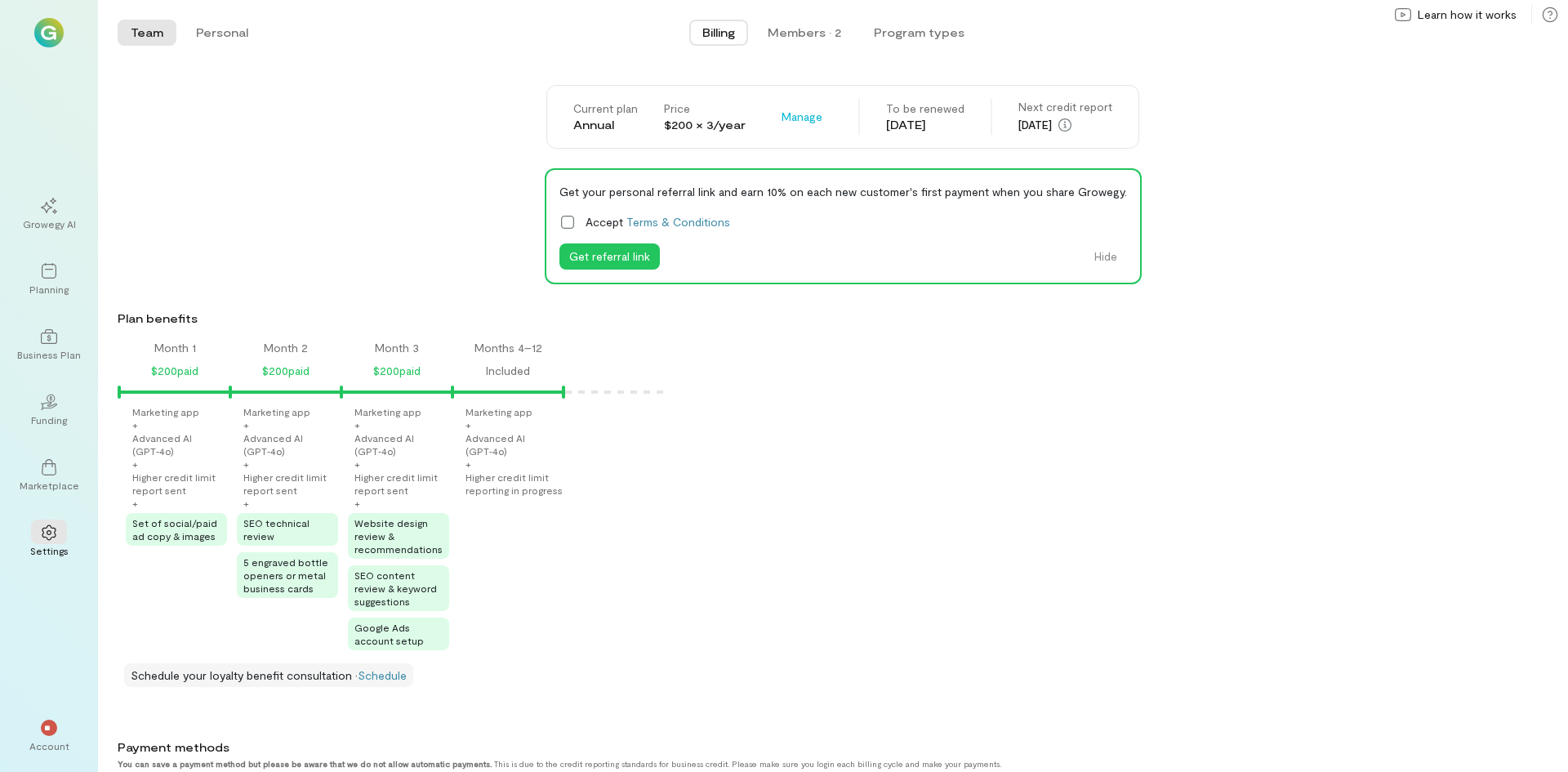
click at [936, 479] on div "Marketing app + Advanced AI (GPT‑4o) + Higher credit limit report sent + Set of…" at bounding box center [844, 527] width 1447 height 245
